Goal: Information Seeking & Learning: Learn about a topic

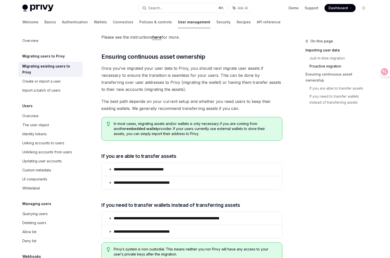
scroll to position [490, 0]
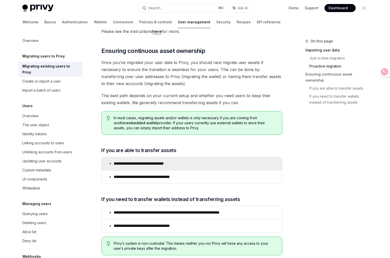
click at [154, 162] on p "**********" at bounding box center [146, 163] width 65 height 5
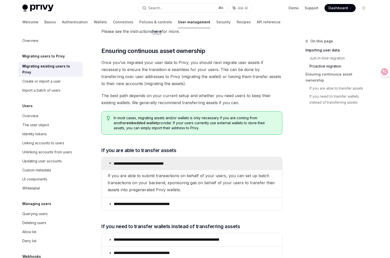
click at [154, 162] on p "**********" at bounding box center [146, 163] width 65 height 5
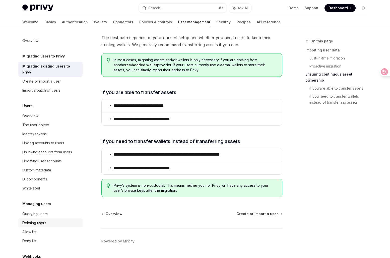
scroll to position [547, 0]
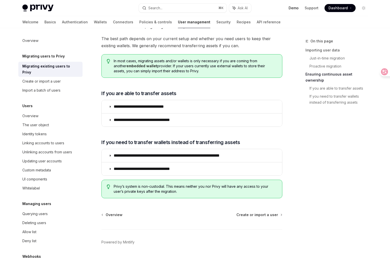
click at [295, 6] on link "Demo" at bounding box center [293, 8] width 10 height 5
click at [62, 20] on link "Authentication" at bounding box center [75, 22] width 26 height 12
type textarea "*"
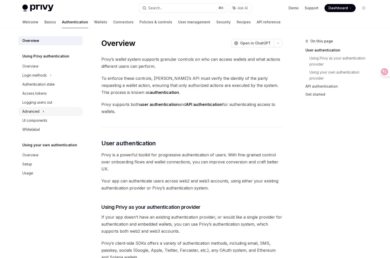
click at [45, 108] on div "Advanced" at bounding box center [50, 111] width 64 height 9
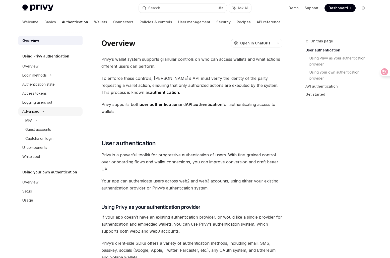
click at [45, 108] on div "Advanced" at bounding box center [50, 111] width 64 height 9
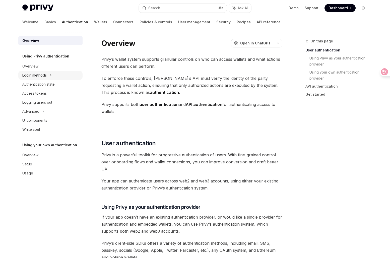
click at [50, 74] on icon at bounding box center [51, 75] width 2 height 6
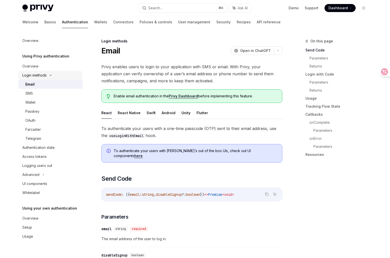
click at [45, 77] on div "Login methods" at bounding box center [34, 75] width 24 height 6
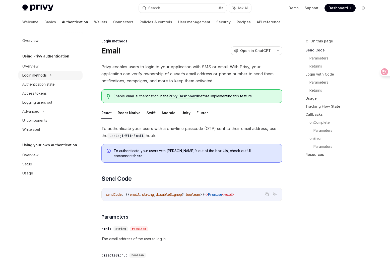
click at [45, 78] on div "Login methods" at bounding box center [34, 75] width 24 height 6
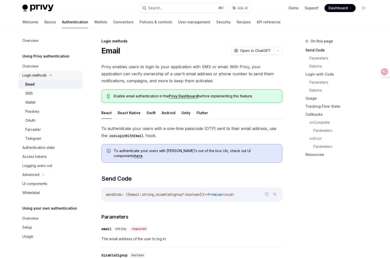
click at [45, 77] on div "Login methods" at bounding box center [34, 75] width 24 height 6
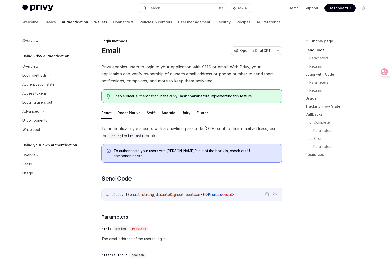
click at [94, 17] on link "Wallets" at bounding box center [100, 22] width 13 height 12
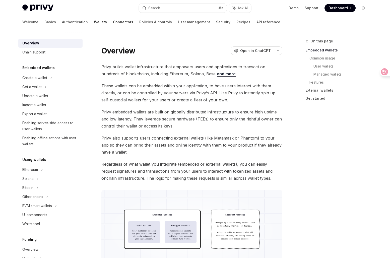
click at [113, 22] on link "Connectors" at bounding box center [123, 22] width 20 height 12
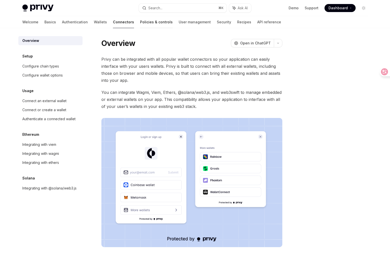
click at [140, 23] on link "Policies & controls" at bounding box center [156, 22] width 33 height 12
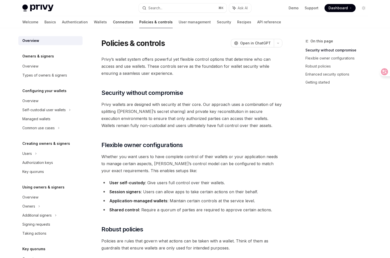
click at [113, 19] on link "Connectors" at bounding box center [123, 22] width 20 height 12
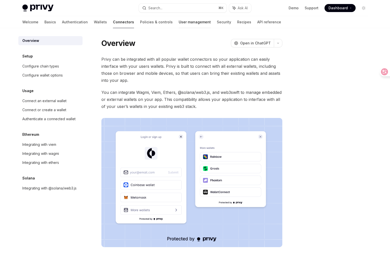
click at [179, 24] on link "User management" at bounding box center [195, 22] width 32 height 12
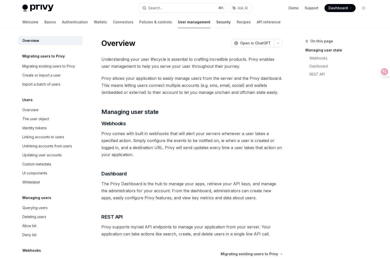
click at [216, 25] on link "Security" at bounding box center [223, 22] width 14 height 12
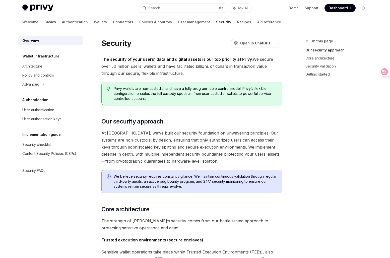
click at [44, 28] on div at bounding box center [50, 28] width 12 height 1
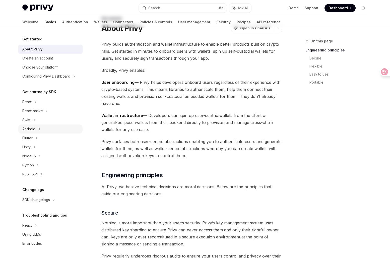
scroll to position [25, 0]
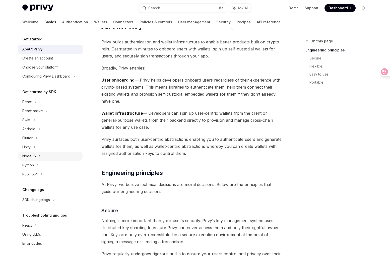
click at [35, 155] on div "NodeJS" at bounding box center [29, 156] width 14 height 6
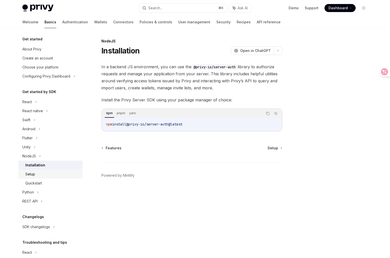
click at [45, 174] on div "Setup" at bounding box center [52, 174] width 54 height 6
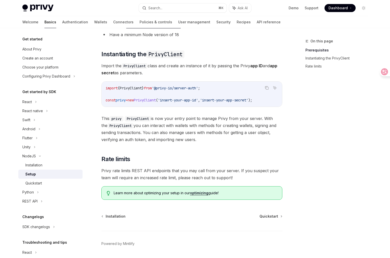
scroll to position [82, 0]
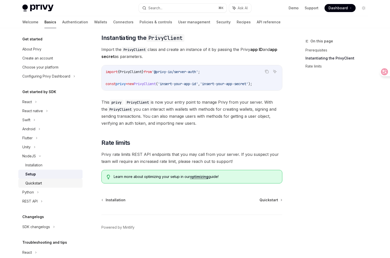
click at [57, 184] on div "Quickstart" at bounding box center [52, 183] width 54 height 6
type textarea "*"
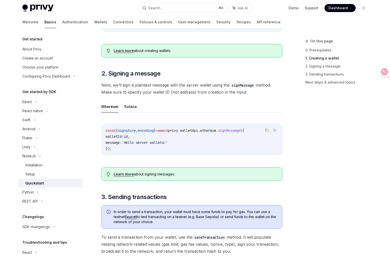
scroll to position [154, 0]
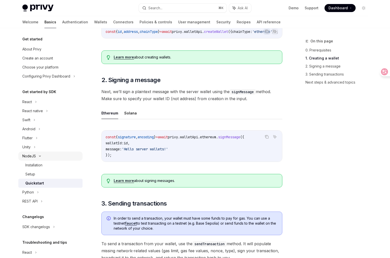
click at [41, 158] on div "NodeJS" at bounding box center [50, 155] width 64 height 9
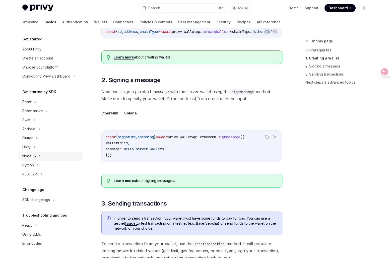
click at [38, 158] on div "NodeJS" at bounding box center [50, 155] width 64 height 9
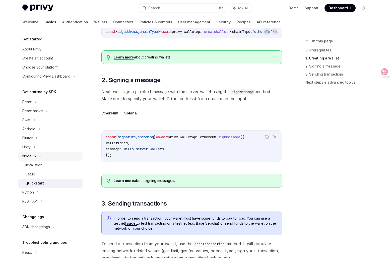
click at [38, 158] on div "NodeJS" at bounding box center [50, 155] width 64 height 9
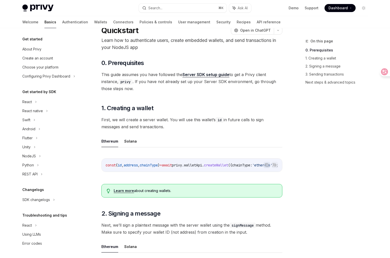
scroll to position [0, 0]
